Goal: Task Accomplishment & Management: Manage account settings

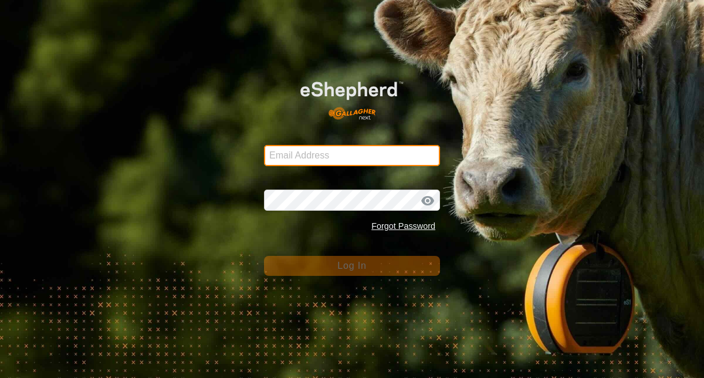
type input "[EMAIL_ADDRESS][DOMAIN_NAME]"
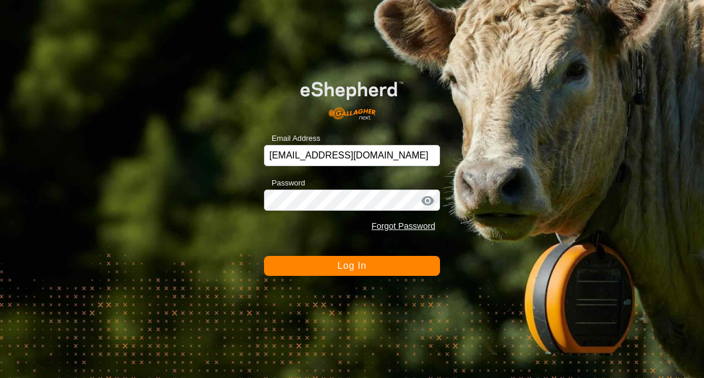
click at [298, 268] on button "Log In" at bounding box center [352, 266] width 176 height 20
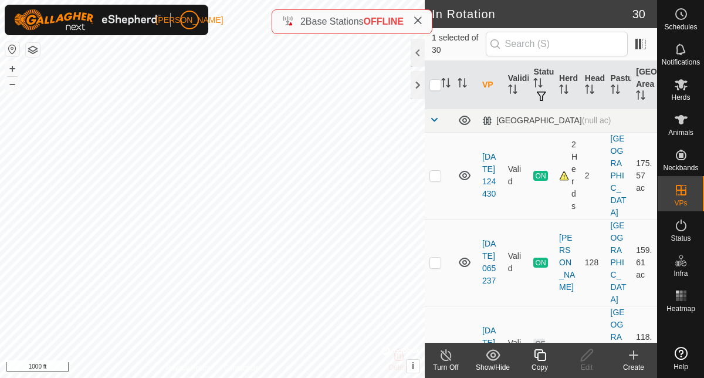
click at [449, 359] on line at bounding box center [445, 355] width 9 height 9
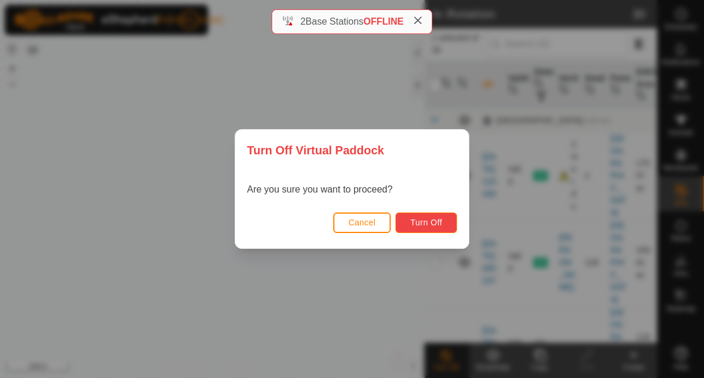
click at [421, 223] on span "Turn Off" at bounding box center [426, 222] width 32 height 9
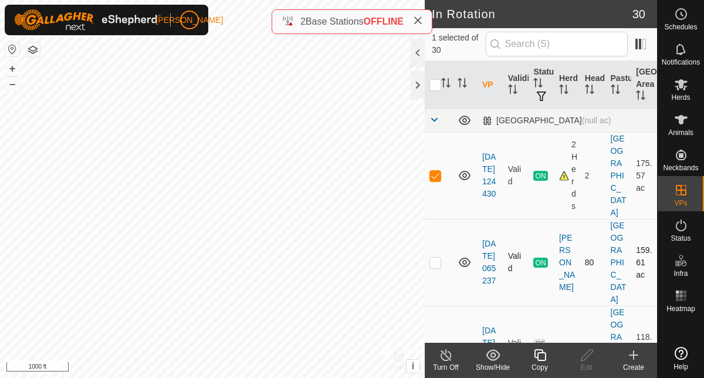
click at [438, 258] on p-checkbox at bounding box center [436, 262] width 12 height 9
click at [436, 171] on p-checkbox at bounding box center [436, 175] width 12 height 9
click at [447, 354] on icon at bounding box center [446, 355] width 15 height 14
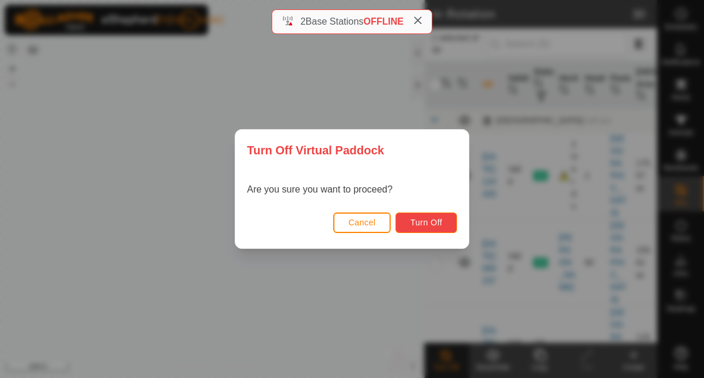
click at [424, 224] on span "Turn Off" at bounding box center [426, 222] width 32 height 9
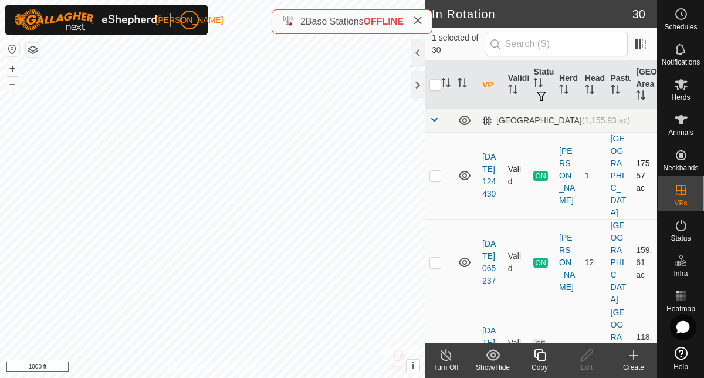
click at [436, 171] on p-checkbox at bounding box center [436, 175] width 12 height 9
checkbox input "true"
click at [438, 258] on p-checkbox at bounding box center [436, 262] width 12 height 9
checkbox input "true"
click at [434, 171] on p-checkbox at bounding box center [436, 175] width 12 height 9
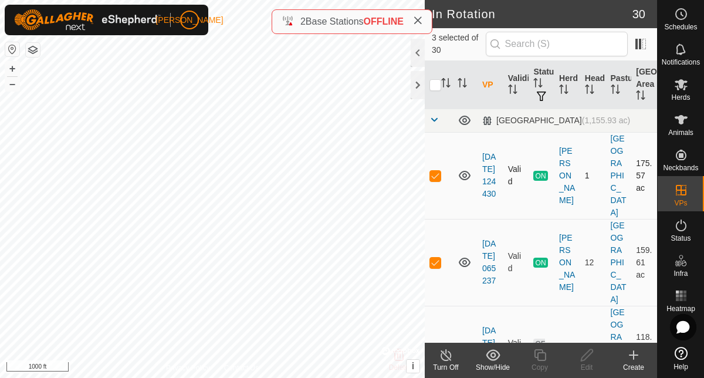
checkbox input "false"
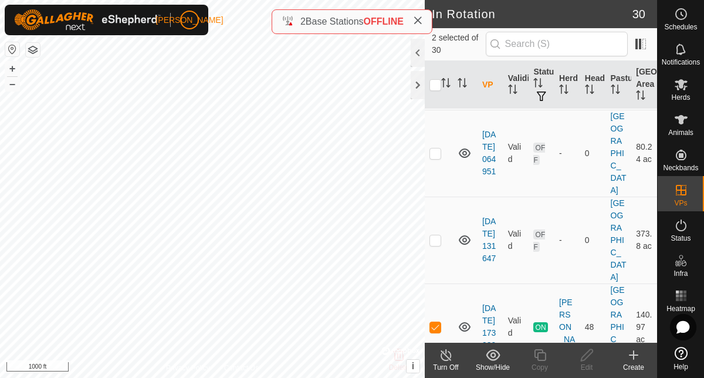
scroll to position [283, 0]
click at [438, 322] on p-checkbox at bounding box center [436, 326] width 12 height 9
checkbox input "true"
click at [452, 360] on icon at bounding box center [446, 355] width 15 height 14
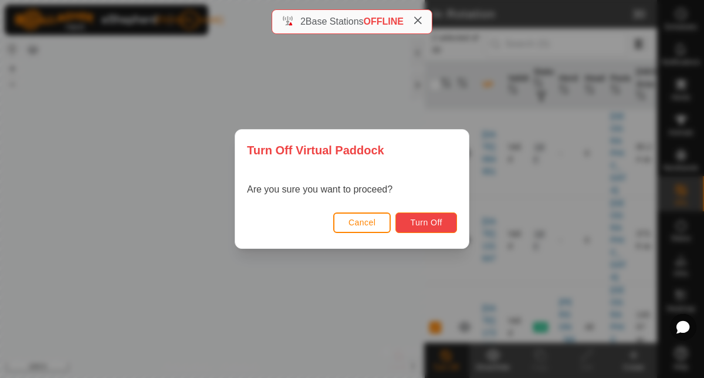
click at [433, 225] on span "Turn Off" at bounding box center [426, 222] width 32 height 9
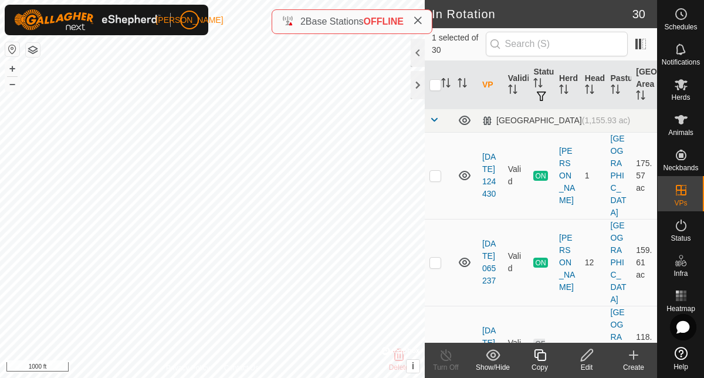
checkbox input "false"
checkbox input "true"
checkbox input "false"
click at [437, 258] on p-checkbox at bounding box center [436, 262] width 12 height 9
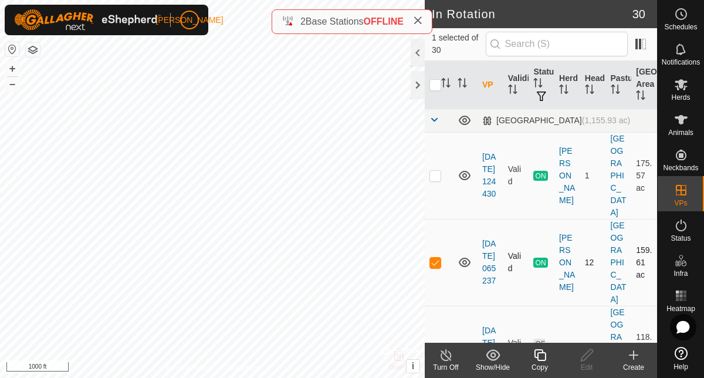
checkbox input "false"
click at [435, 171] on p-checkbox at bounding box center [436, 175] width 12 height 9
checkbox input "true"
click at [448, 359] on line at bounding box center [445, 355] width 9 height 9
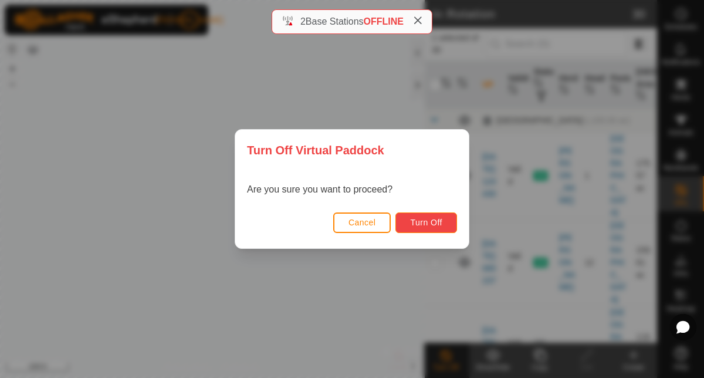
click at [418, 217] on button "Turn Off" at bounding box center [427, 222] width 62 height 21
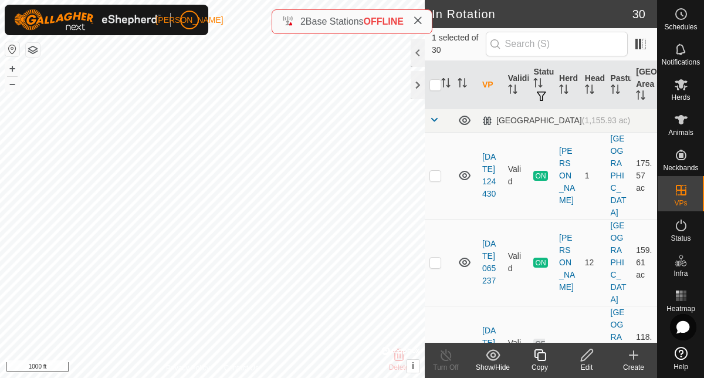
checkbox input "false"
checkbox input "true"
click at [433, 258] on p-checkbox at bounding box center [436, 262] width 12 height 9
checkbox input "false"
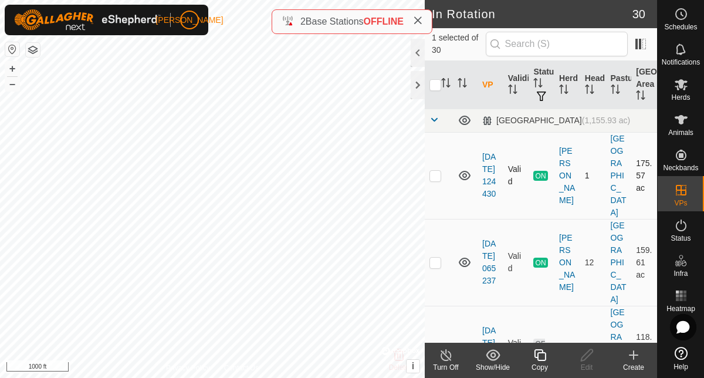
click at [436, 172] on p-checkbox at bounding box center [436, 175] width 12 height 9
checkbox input "false"
